Goal: Information Seeking & Learning: Check status

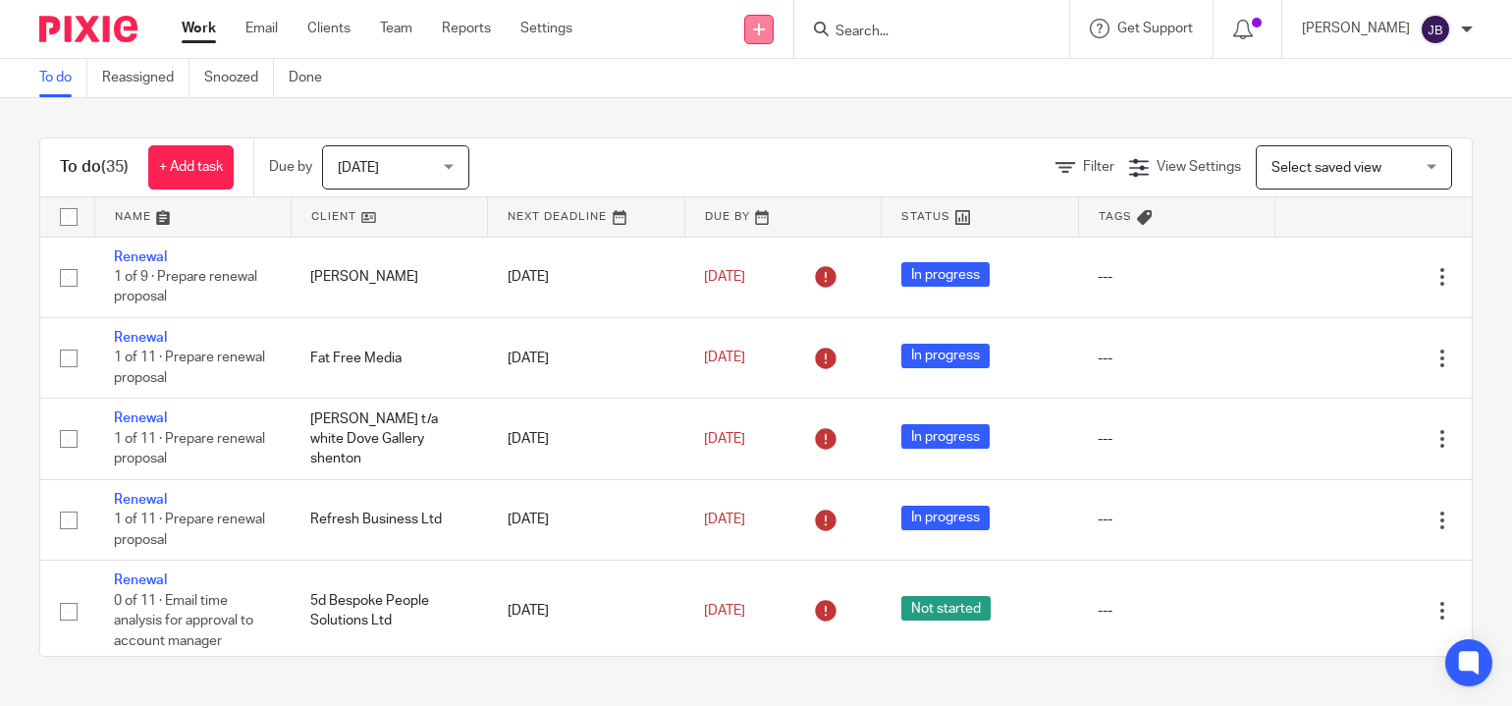
click at [774, 31] on link at bounding box center [758, 29] width 29 height 29
click at [782, 84] on link "Send new email" at bounding box center [764, 92] width 121 height 28
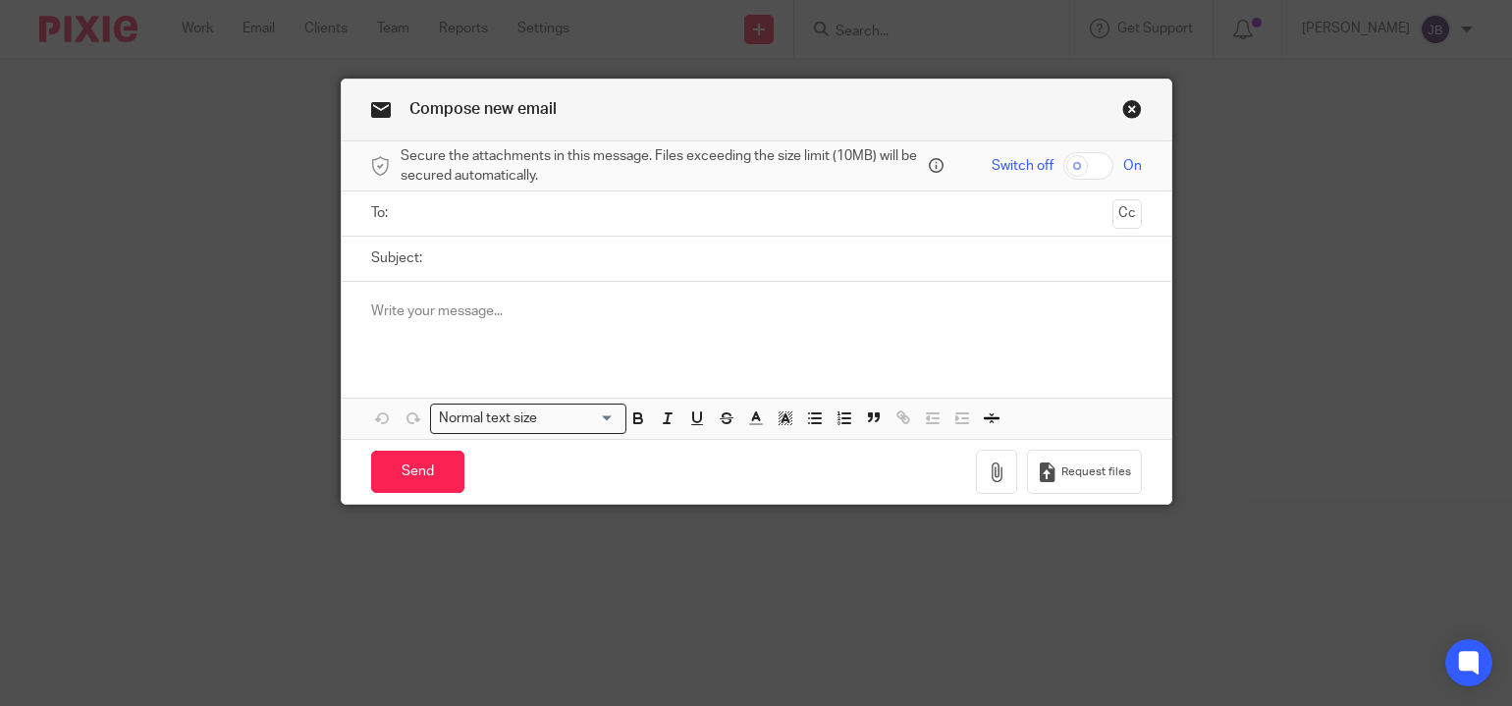
click at [629, 209] on input "text" at bounding box center [756, 213] width 697 height 23
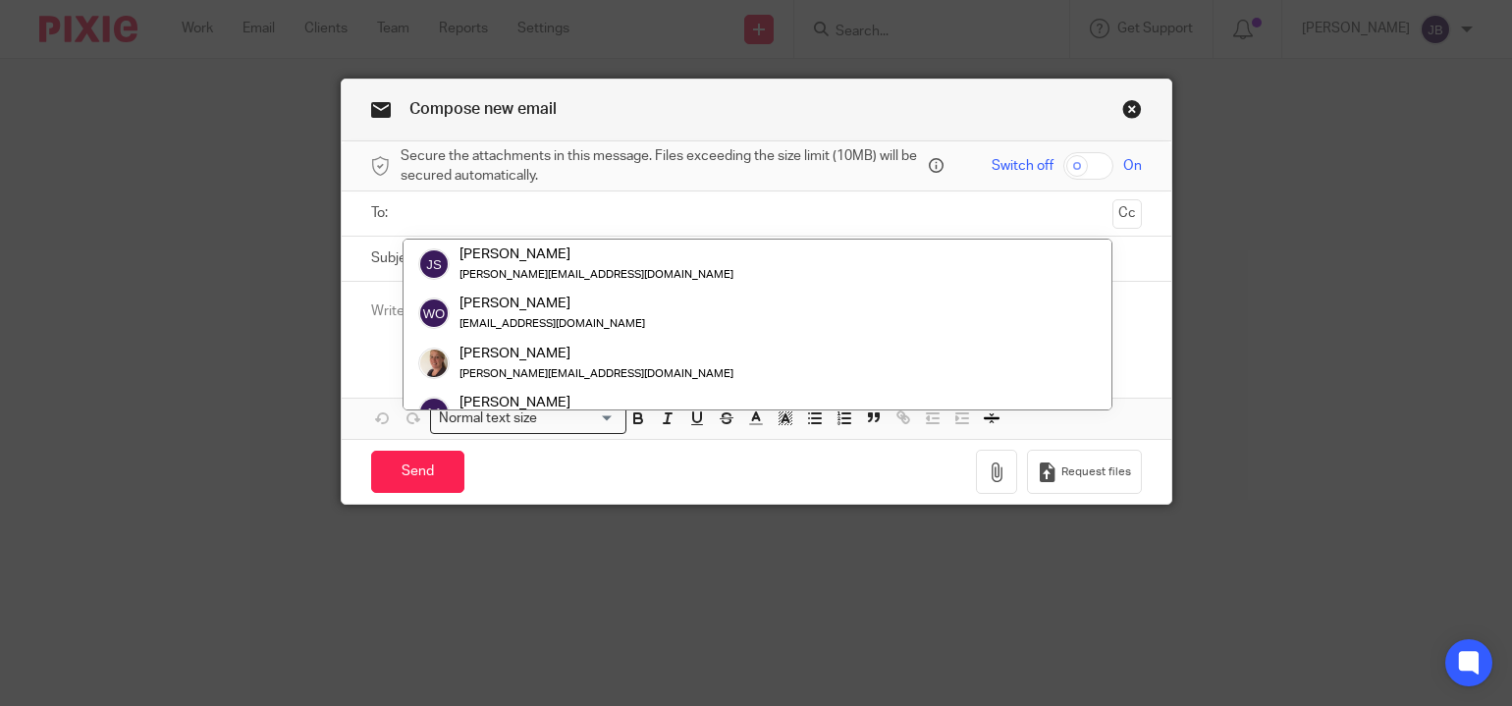
click at [1123, 107] on link "Close this dialog window" at bounding box center [1132, 112] width 20 height 27
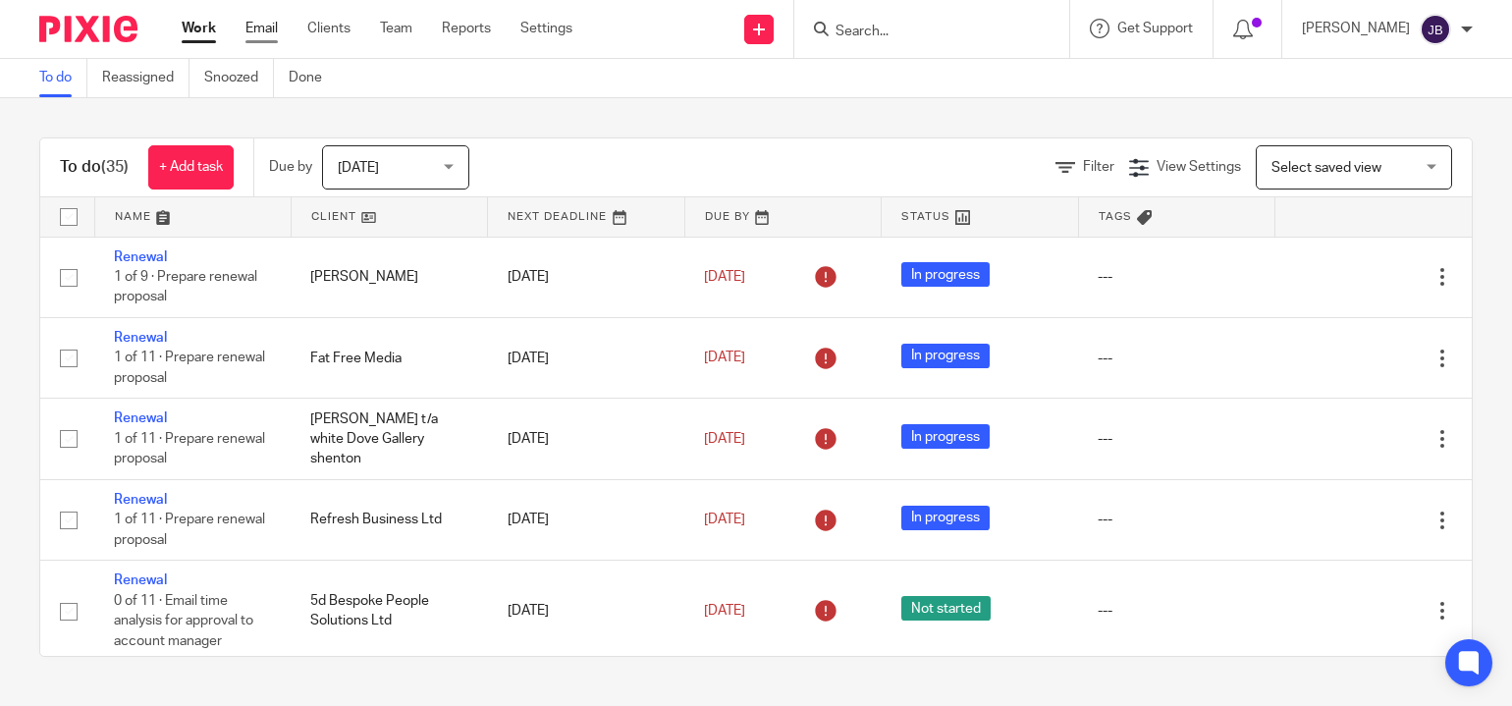
click at [256, 32] on link "Email" at bounding box center [262, 29] width 32 height 20
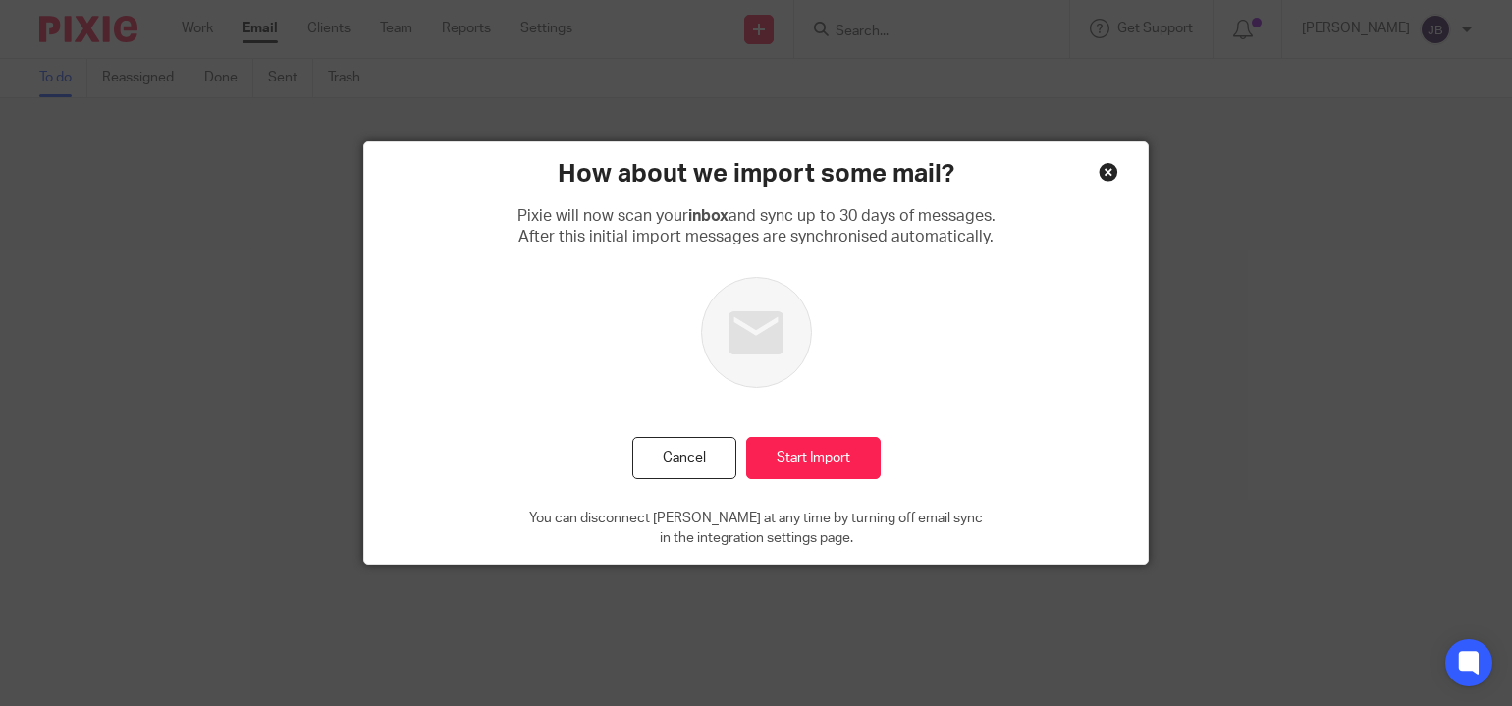
click at [1099, 169] on div "Close this dialog window" at bounding box center [1109, 172] width 20 height 20
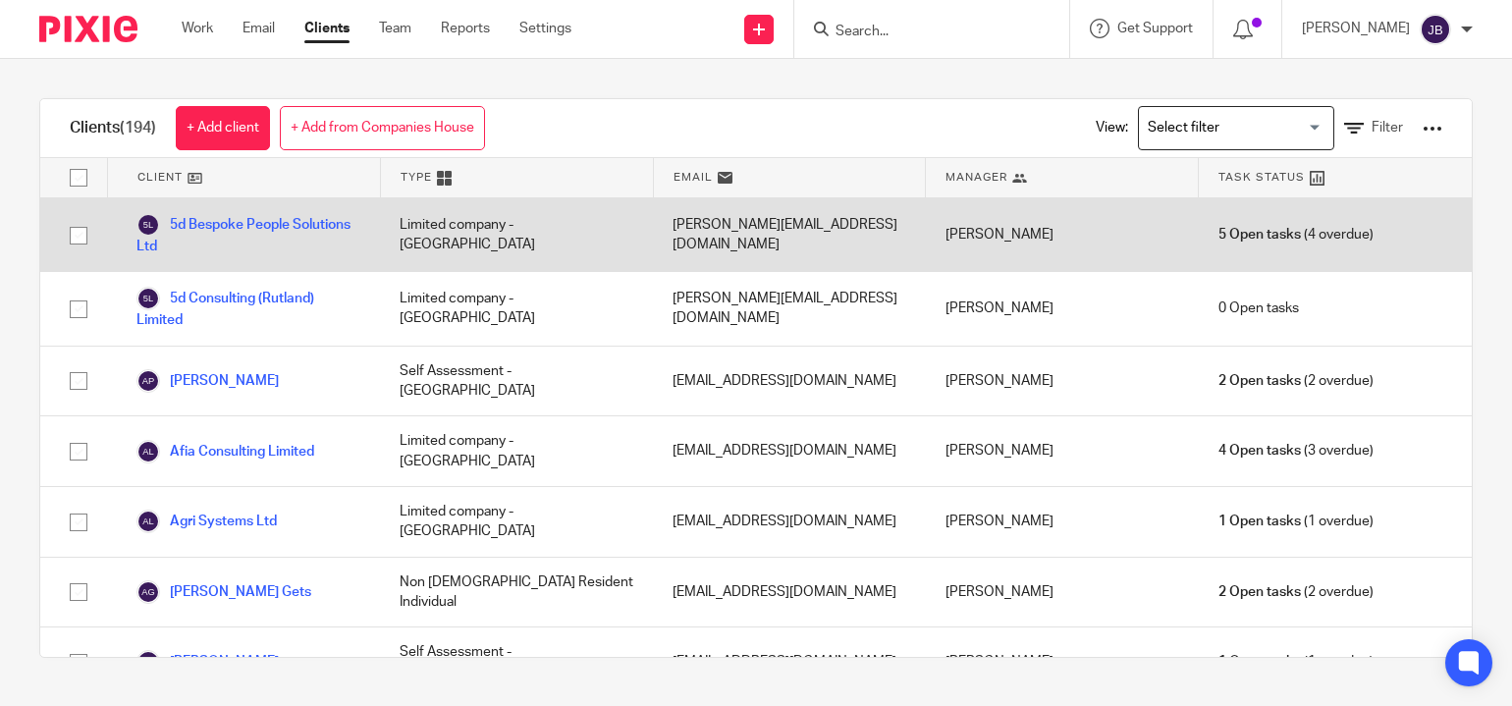
click at [79, 230] on input "checkbox" at bounding box center [78, 235] width 37 height 37
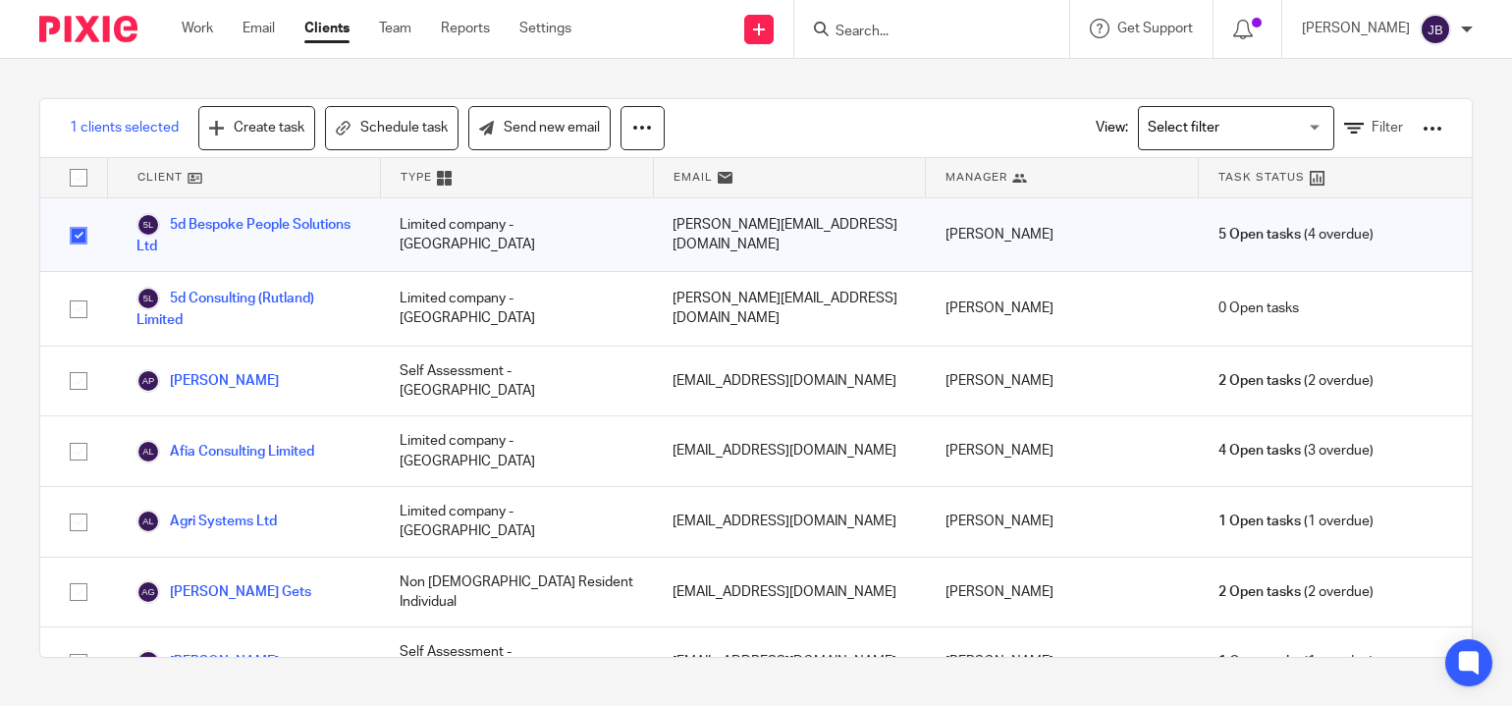
click at [77, 234] on input "checkbox" at bounding box center [78, 235] width 37 height 37
checkbox input "false"
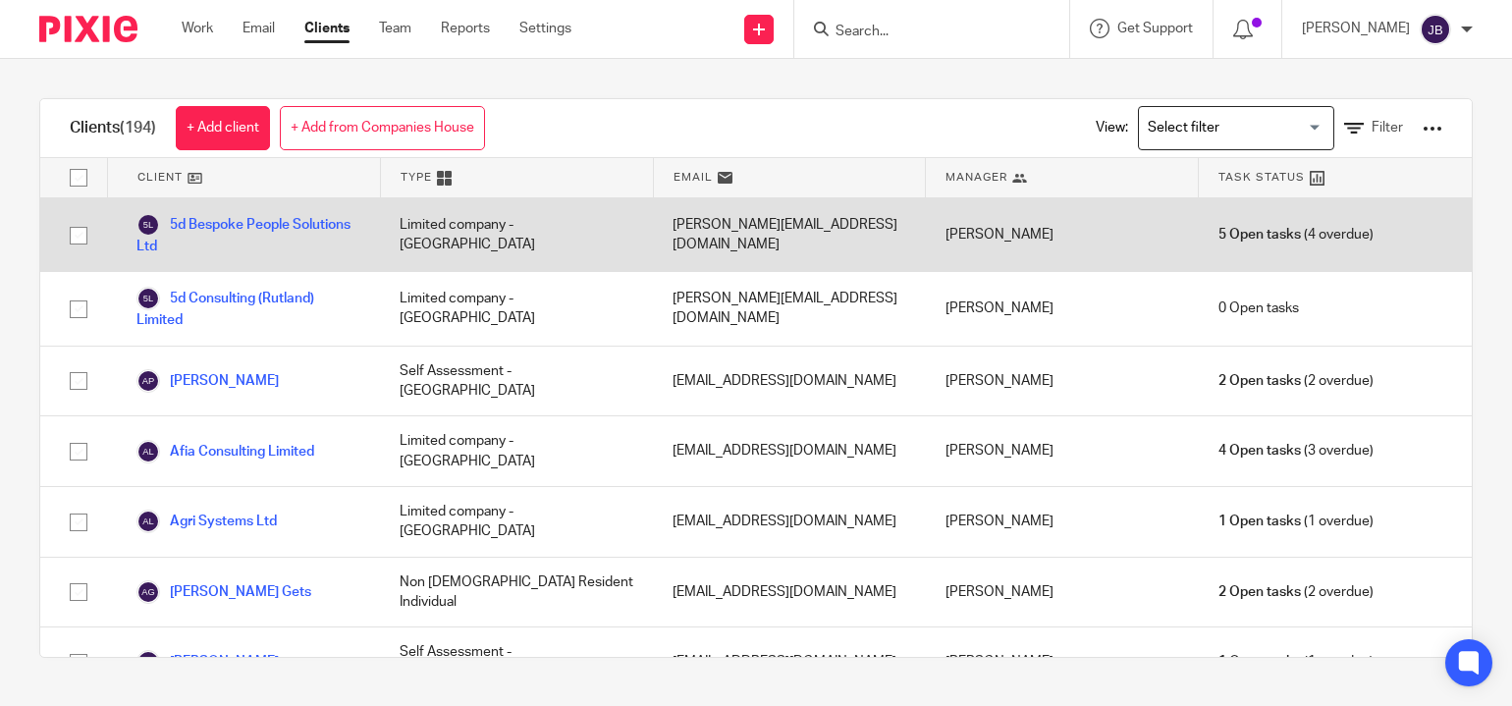
click at [75, 234] on input "checkbox" at bounding box center [78, 235] width 37 height 37
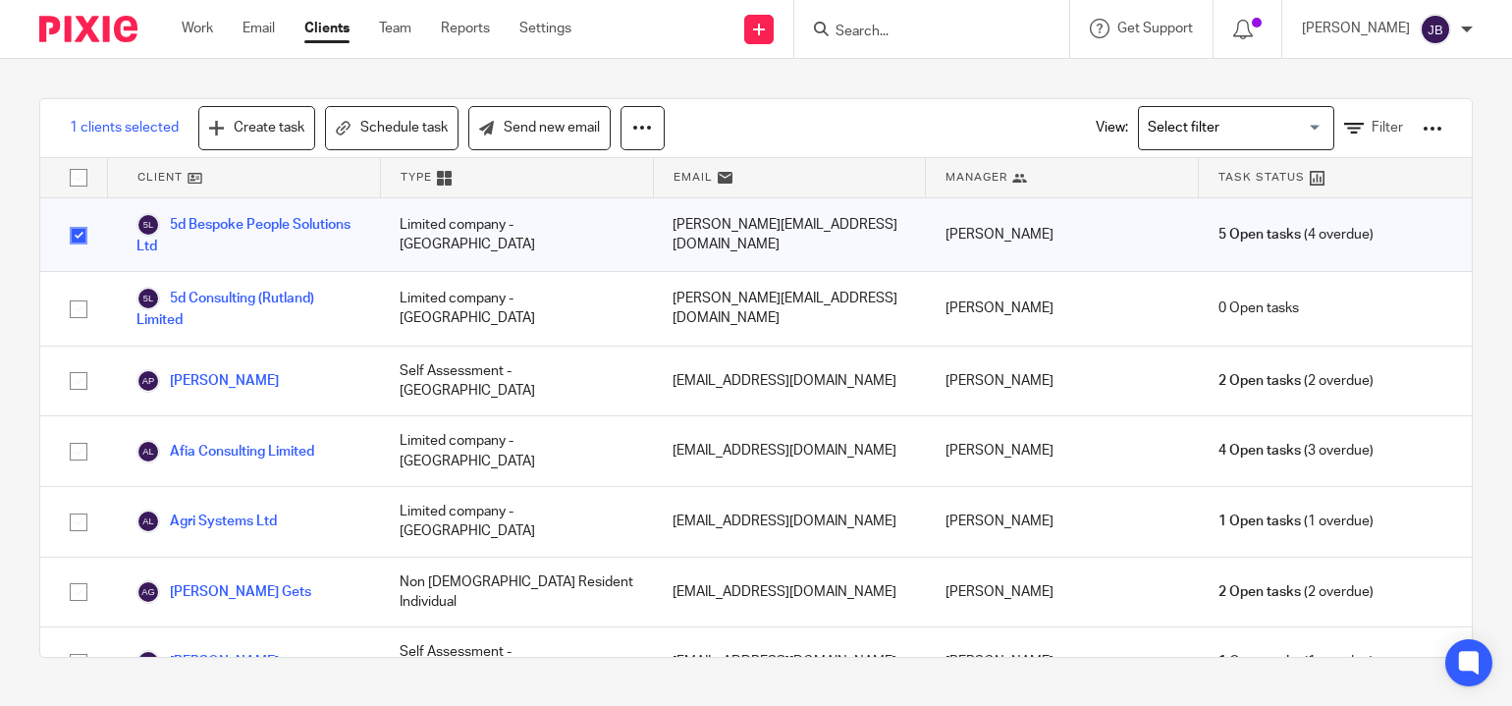
click at [75, 235] on input "checkbox" at bounding box center [78, 235] width 37 height 37
checkbox input "false"
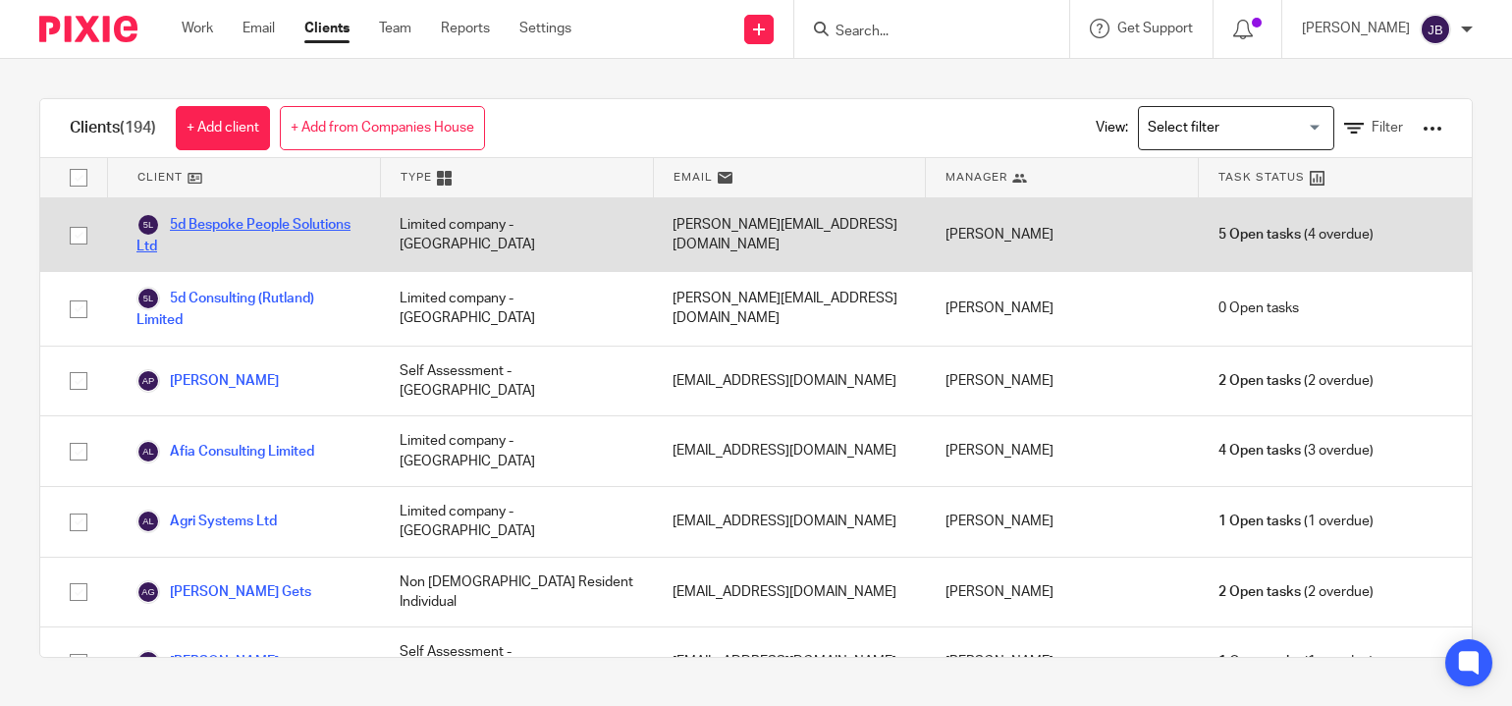
click at [197, 222] on link "5d Bespoke People Solutions Ltd" at bounding box center [249, 234] width 224 height 43
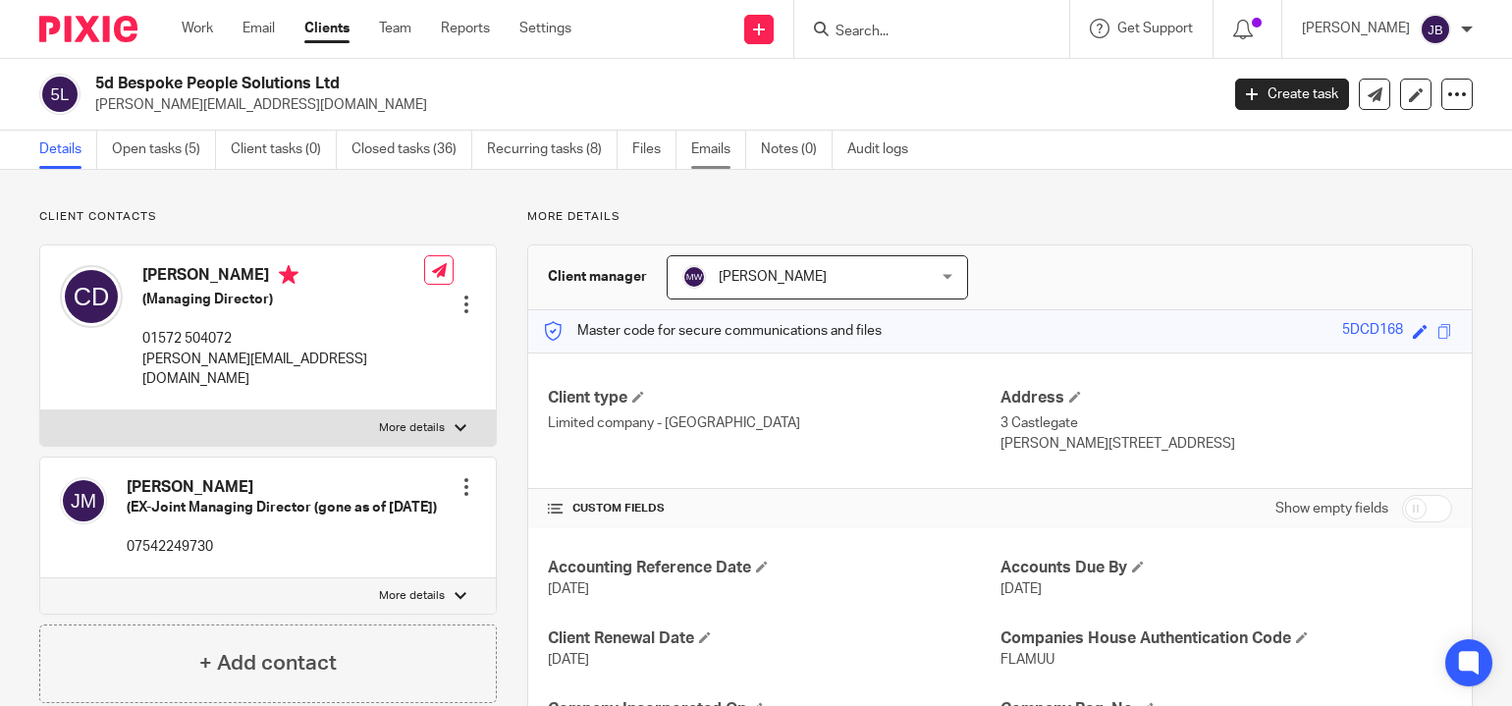
click at [727, 156] on link "Emails" at bounding box center [718, 150] width 55 height 38
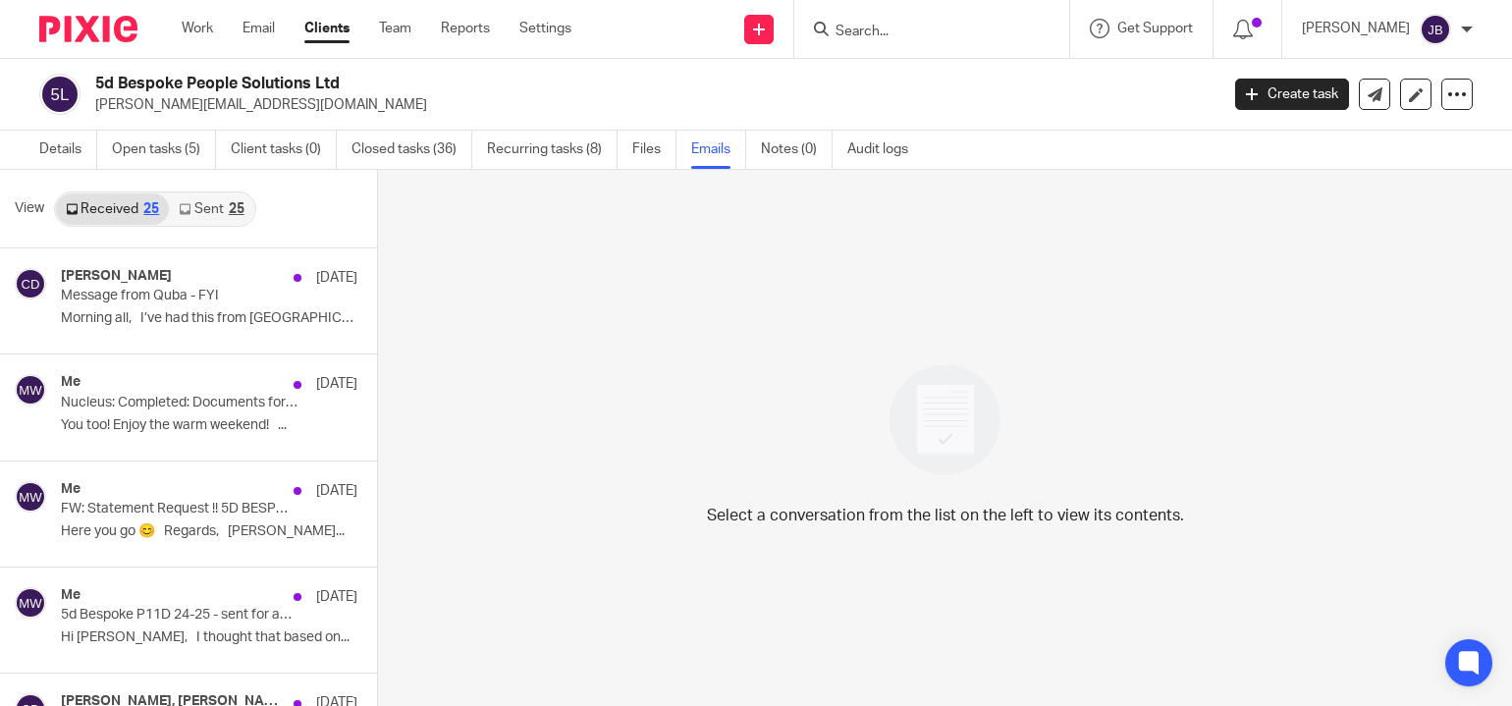
click at [204, 211] on link "Sent 25" at bounding box center [211, 208] width 84 height 31
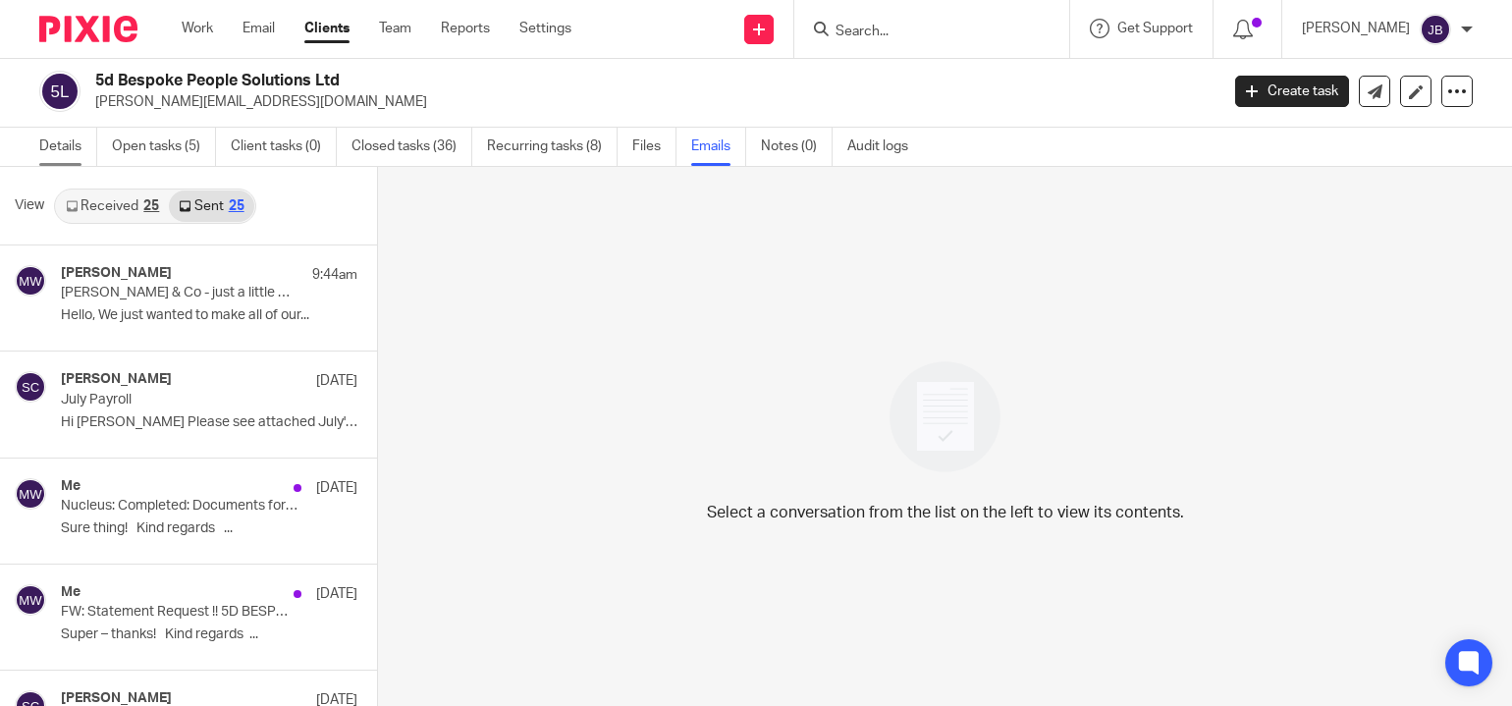
click at [81, 148] on link "Details" at bounding box center [68, 147] width 58 height 38
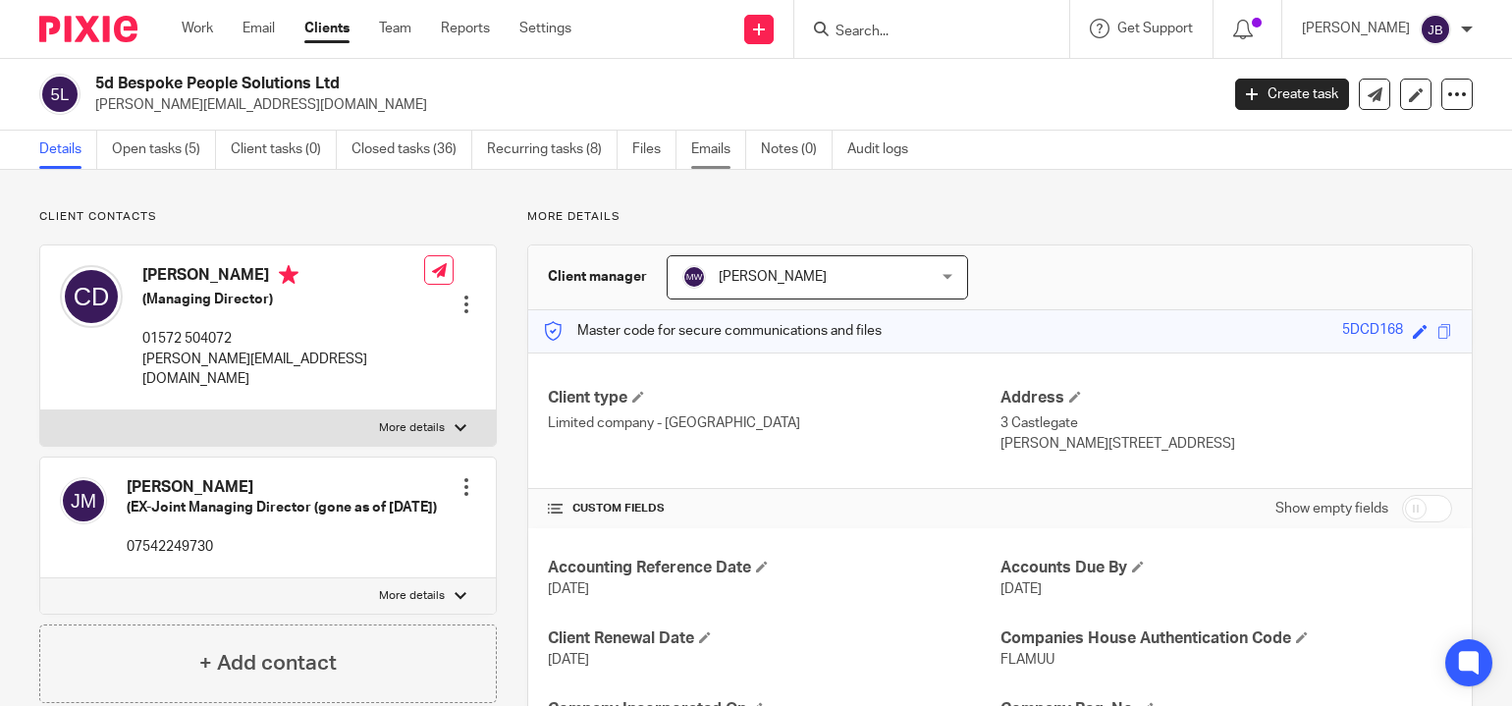
click at [718, 155] on link "Emails" at bounding box center [718, 150] width 55 height 38
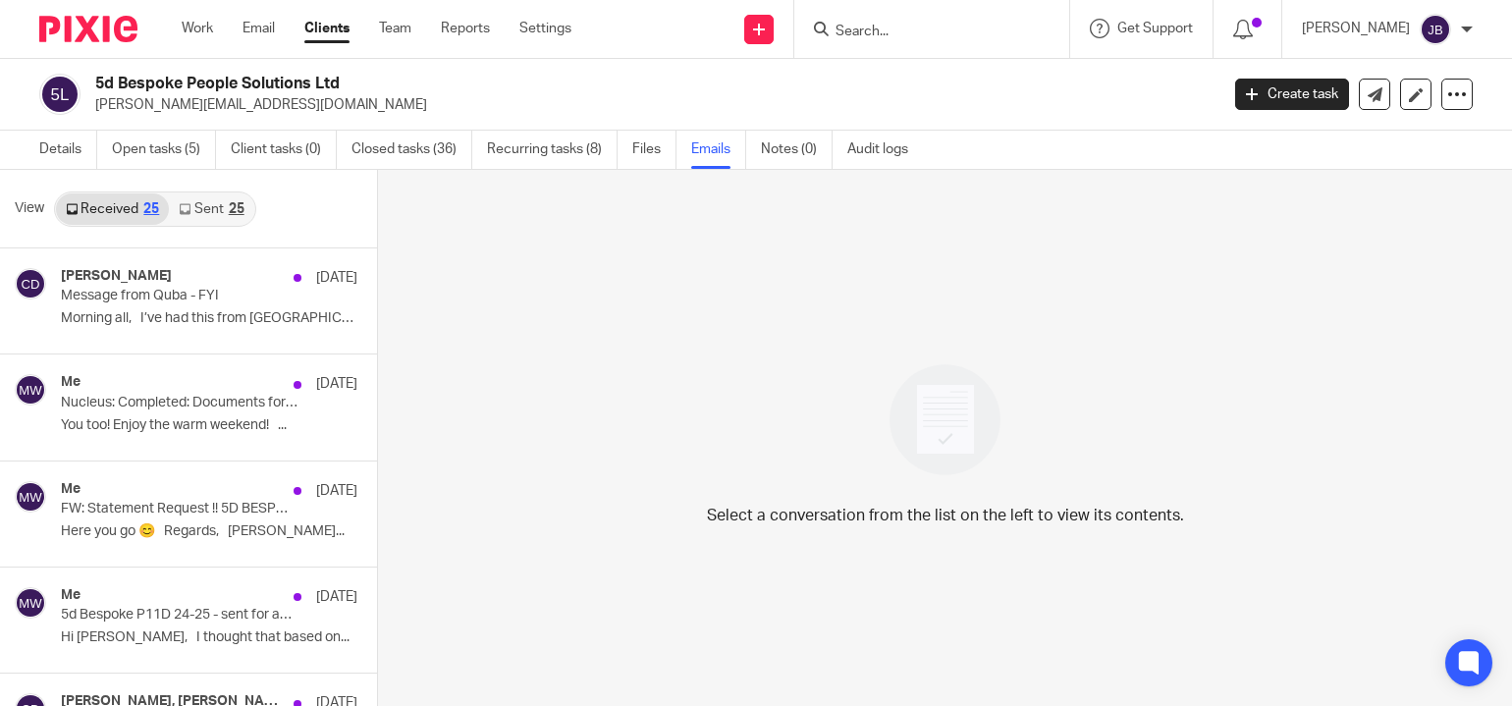
click at [215, 209] on link "Sent 25" at bounding box center [211, 208] width 84 height 31
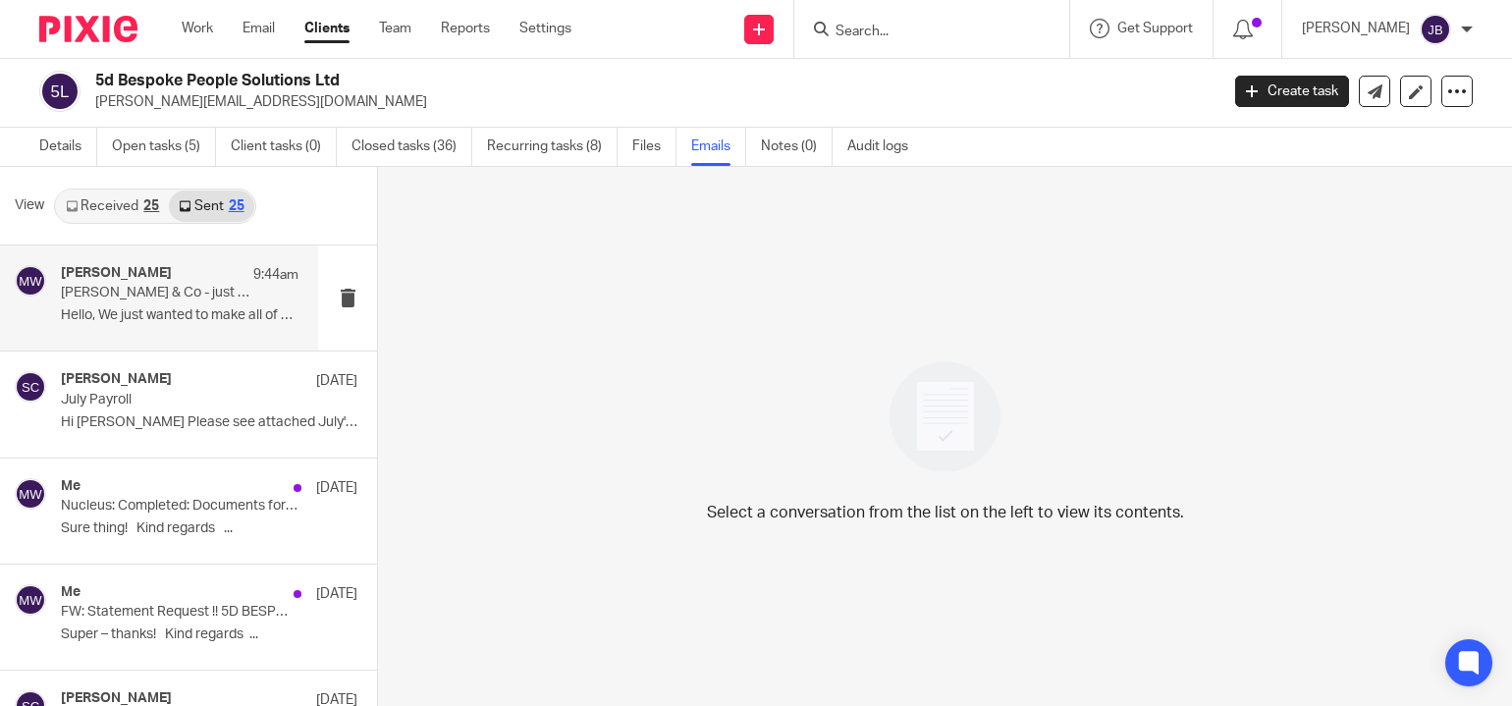
click at [168, 308] on p "Hello, We just wanted to make all of our..." at bounding box center [180, 315] width 238 height 17
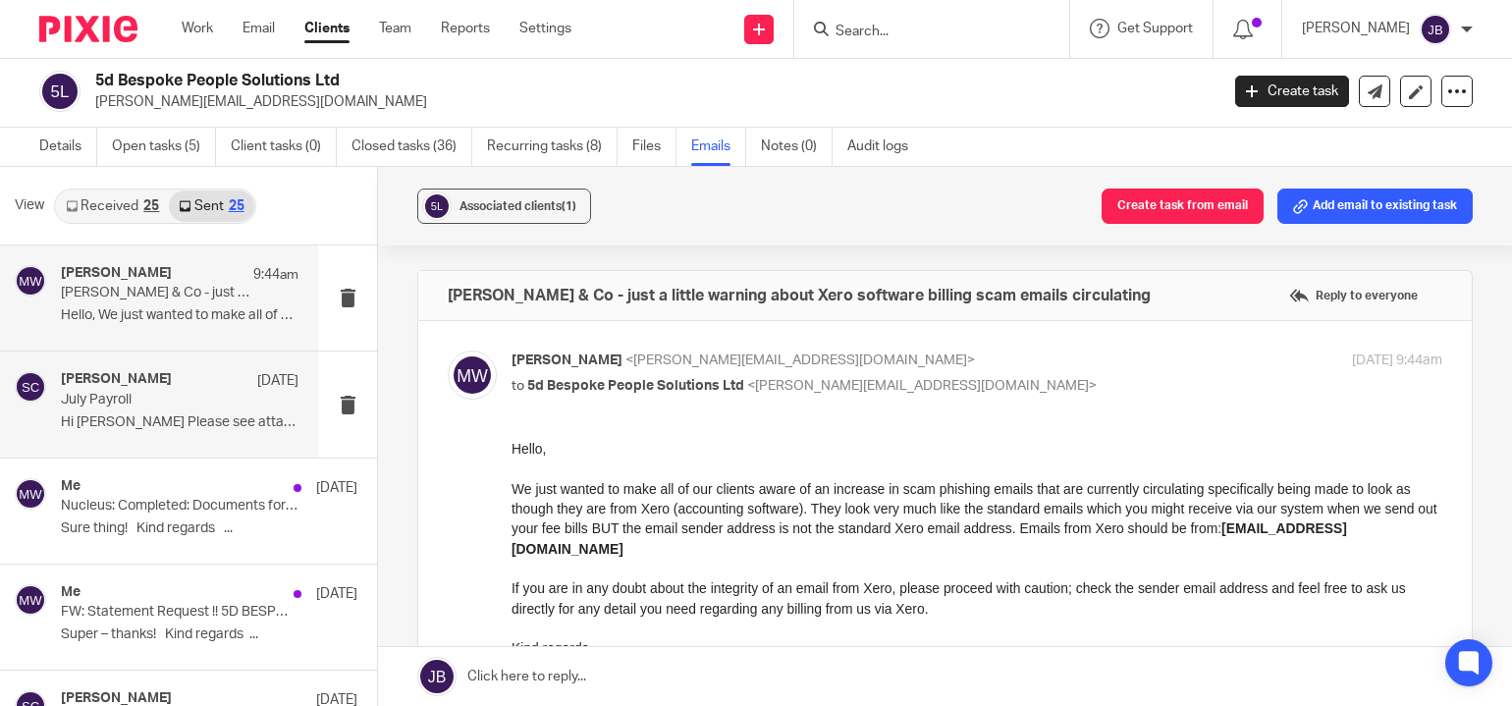
scroll to position [0, 0]
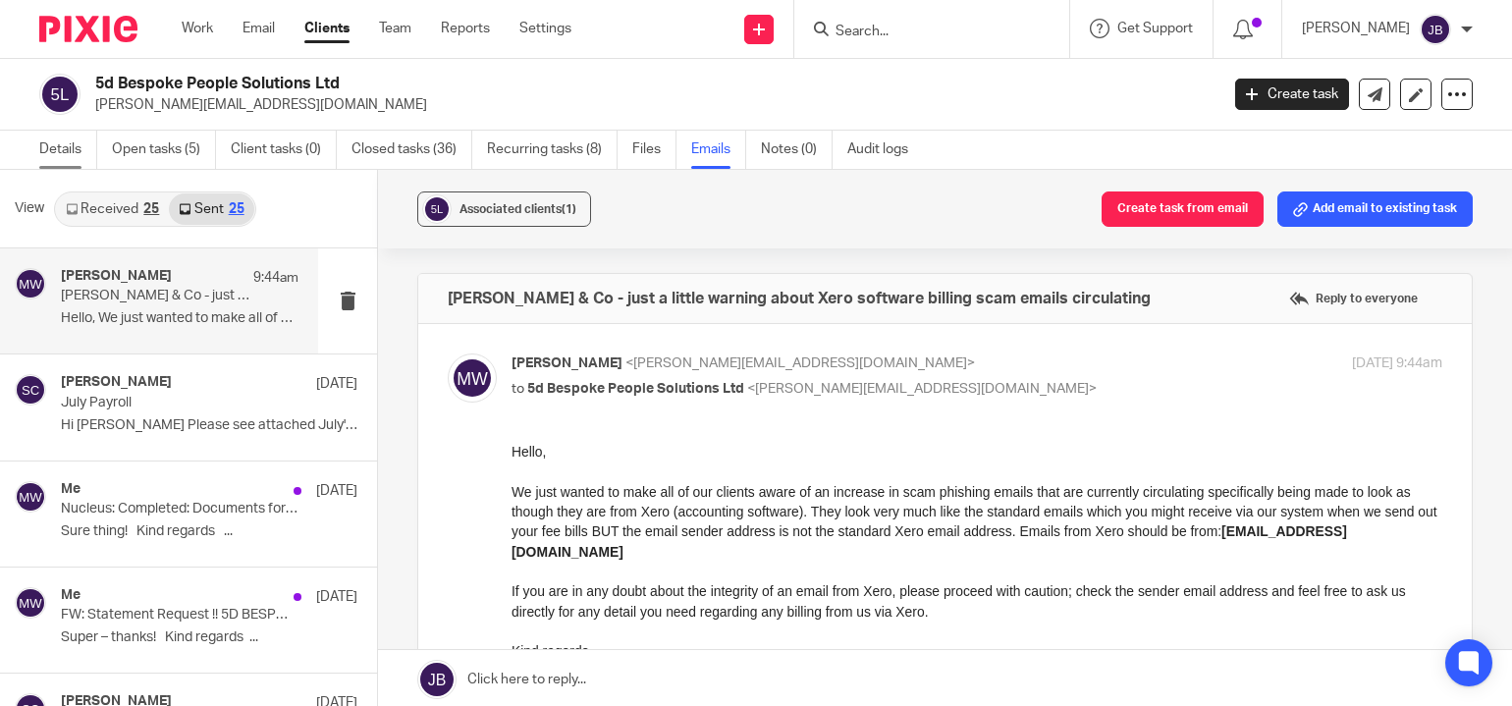
click at [82, 161] on link "Details" at bounding box center [68, 150] width 58 height 38
